Goal: Task Accomplishment & Management: Manage account settings

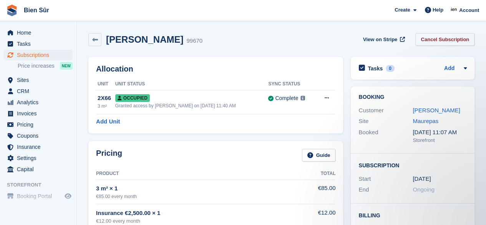
click at [439, 41] on link "Cancel Subscription" at bounding box center [444, 39] width 59 height 13
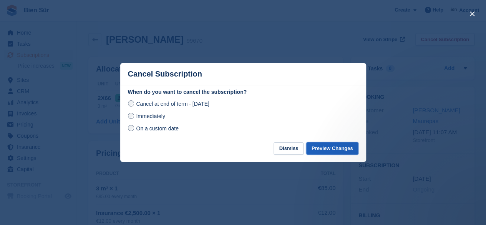
click at [328, 149] on button "Preview Changes" at bounding box center [332, 148] width 52 height 13
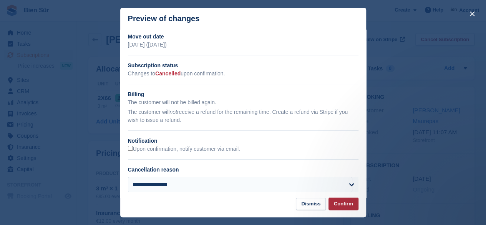
click at [344, 205] on button "Confirm" at bounding box center [343, 203] width 30 height 13
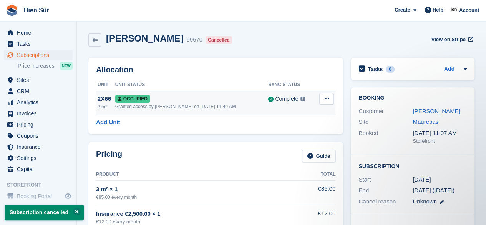
click at [330, 99] on button at bounding box center [326, 99] width 14 height 12
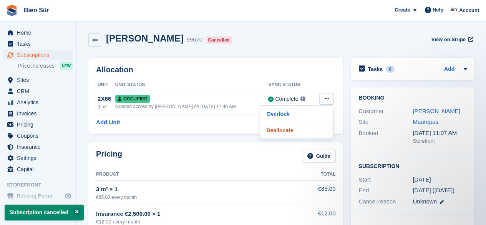
drag, startPoint x: 296, startPoint y: 132, endPoint x: 267, endPoint y: 43, distance: 94.3
click at [296, 132] on p "Deallocate" at bounding box center [296, 130] width 67 height 10
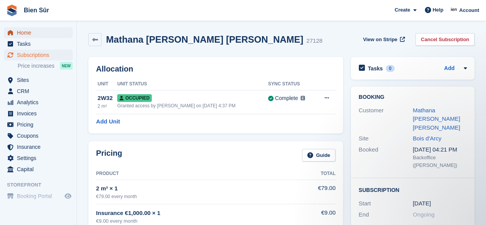
click at [38, 34] on span "Home" at bounding box center [40, 32] width 46 height 11
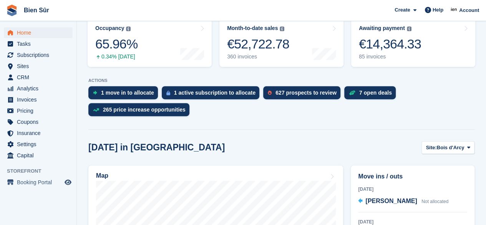
scroll to position [154, 0]
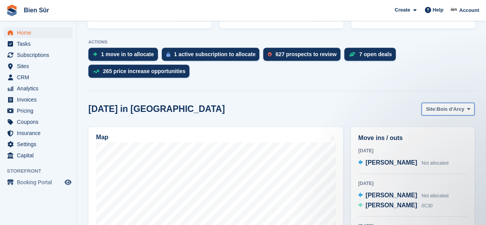
click at [455, 112] on span "Bois d'Arcy" at bounding box center [450, 109] width 28 height 8
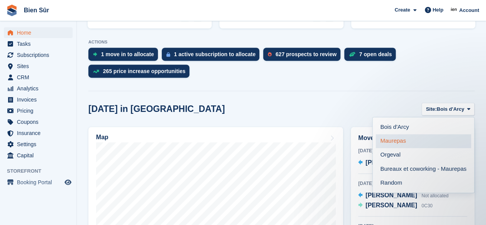
click at [415, 140] on link "Maurepas" at bounding box center [422, 141] width 95 height 14
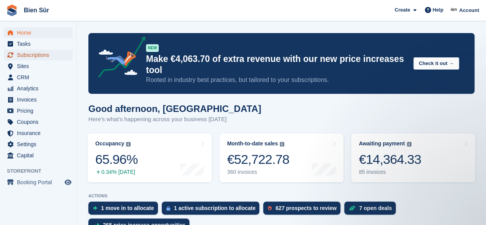
click at [25, 53] on span "Subscriptions" at bounding box center [40, 55] width 46 height 11
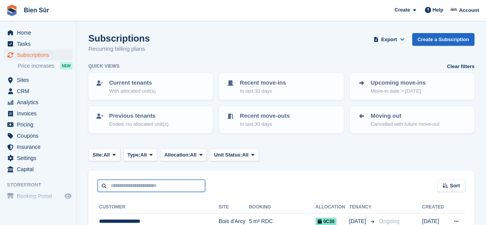
click at [129, 186] on input "text" at bounding box center [150, 185] width 107 height 13
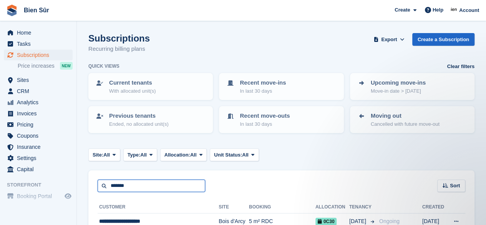
type input "*******"
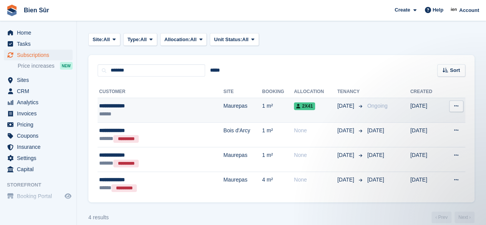
click at [165, 106] on div "**********" at bounding box center [141, 106] width 85 height 8
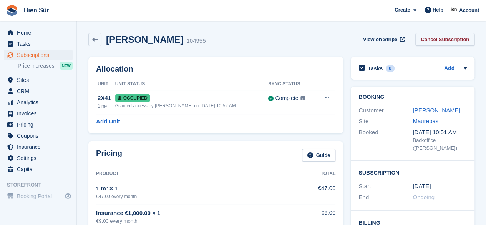
click at [439, 36] on link "Cancel Subscription" at bounding box center [444, 39] width 59 height 13
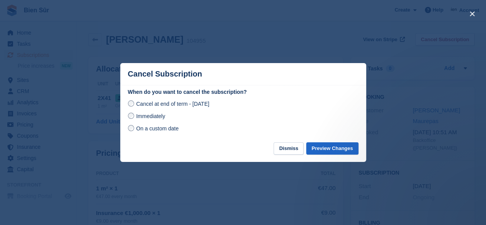
click at [133, 119] on label "Immediately" at bounding box center [146, 116] width 37 height 8
click at [331, 146] on button "Preview Changes" at bounding box center [332, 148] width 52 height 13
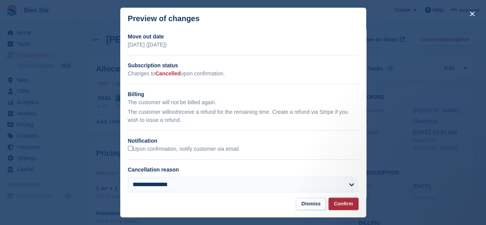
click at [338, 204] on button "Confirm" at bounding box center [343, 203] width 30 height 13
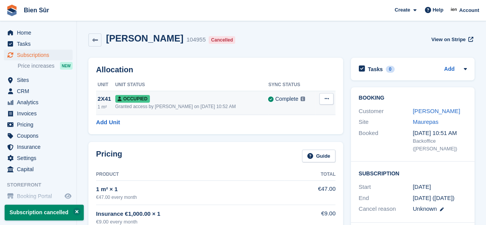
click at [330, 97] on button at bounding box center [326, 99] width 14 height 12
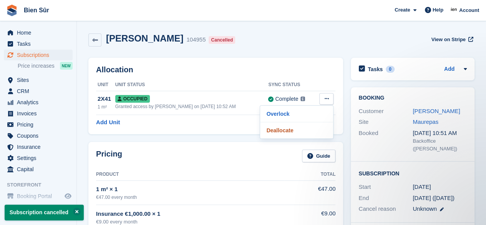
drag, startPoint x: 301, startPoint y: 129, endPoint x: 275, endPoint y: 40, distance: 92.8
click at [301, 129] on p "Deallocate" at bounding box center [296, 130] width 67 height 10
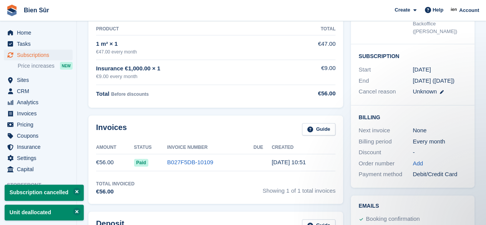
scroll to position [38, 0]
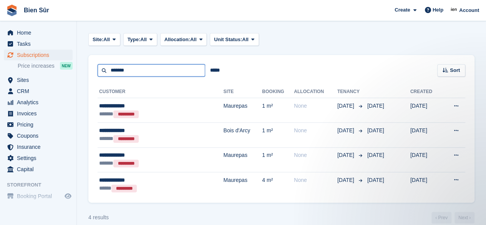
click at [146, 69] on input "*******" at bounding box center [150, 70] width 107 height 13
type input "*"
type input "*****"
